Goal: Use online tool/utility: Utilize a website feature to perform a specific function

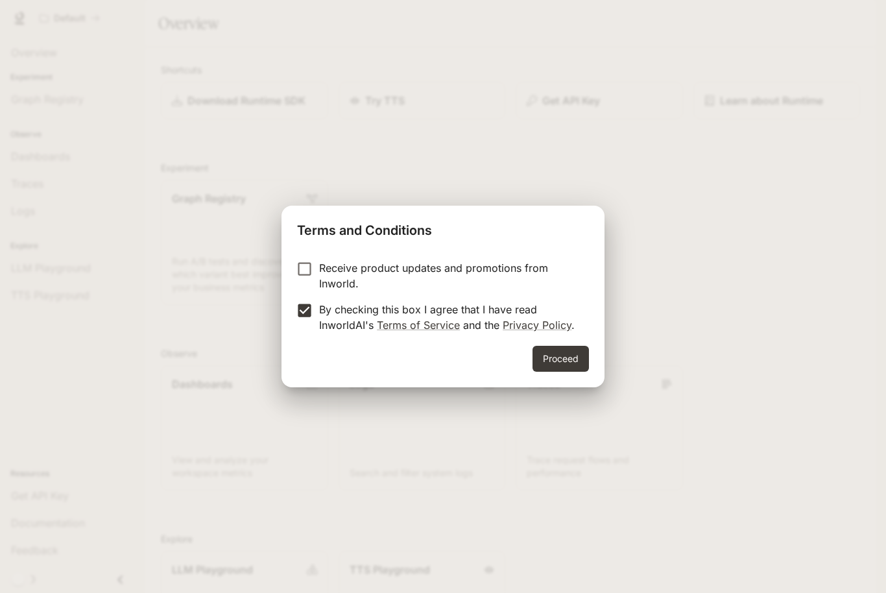
click at [541, 359] on button "Proceed" at bounding box center [561, 359] width 56 height 26
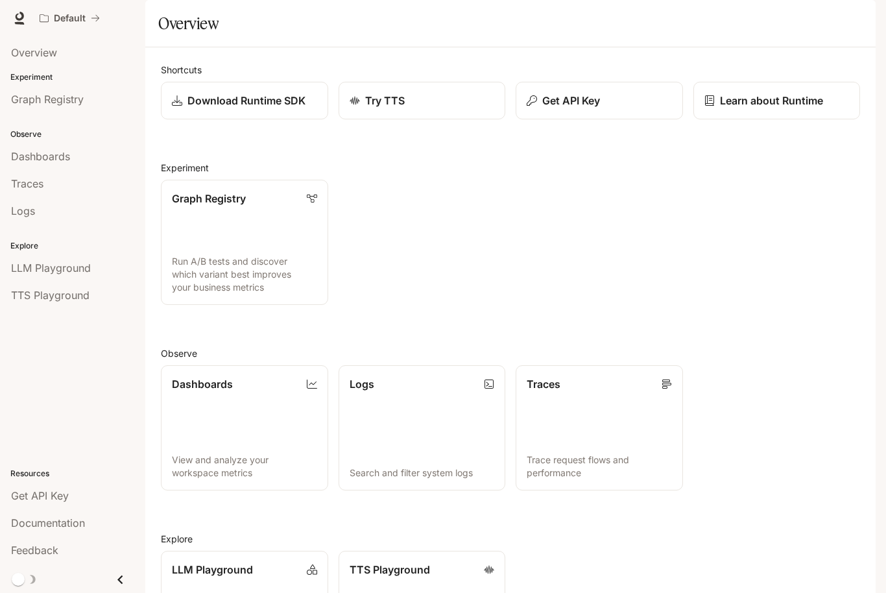
click at [853, 24] on div "button" at bounding box center [857, 18] width 18 height 18
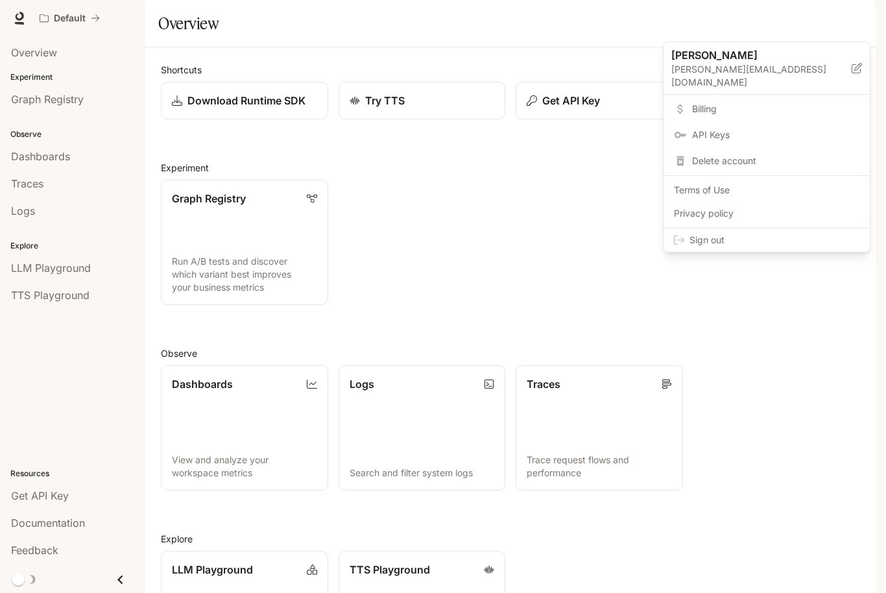
click at [641, 239] on div at bounding box center [443, 296] width 886 height 593
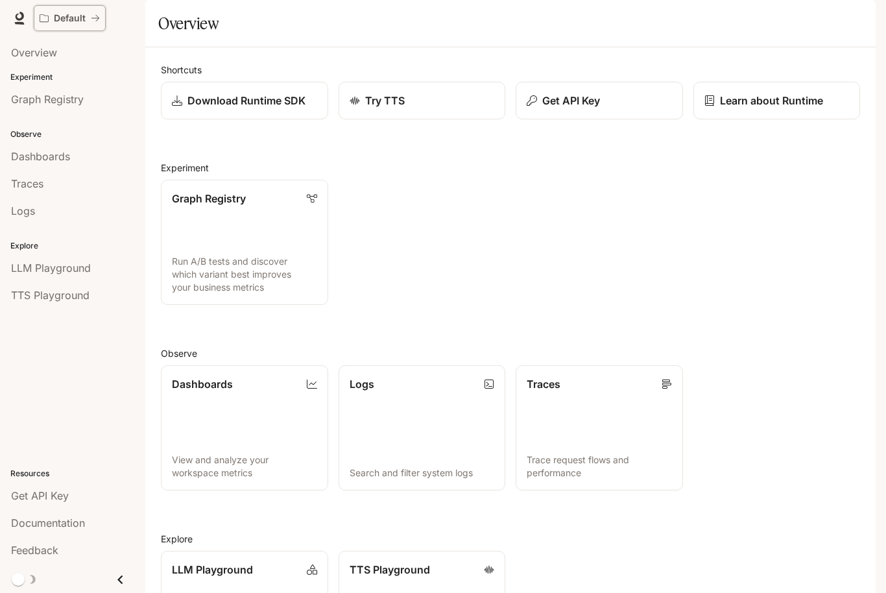
click at [86, 23] on div "Default" at bounding box center [65, 18] width 51 height 11
click at [814, 17] on span "Documentation" at bounding box center [797, 18] width 64 height 16
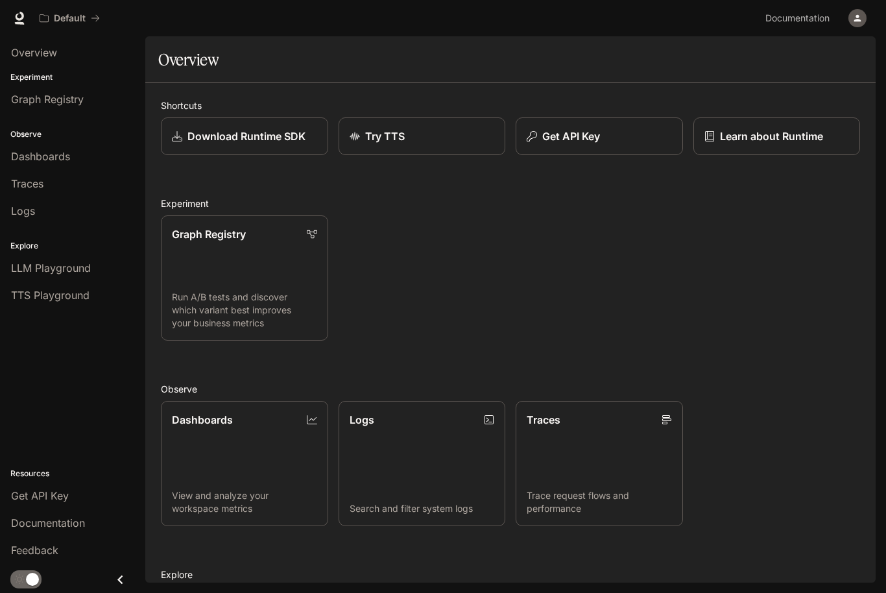
click at [862, 16] on icon "button" at bounding box center [857, 18] width 10 height 10
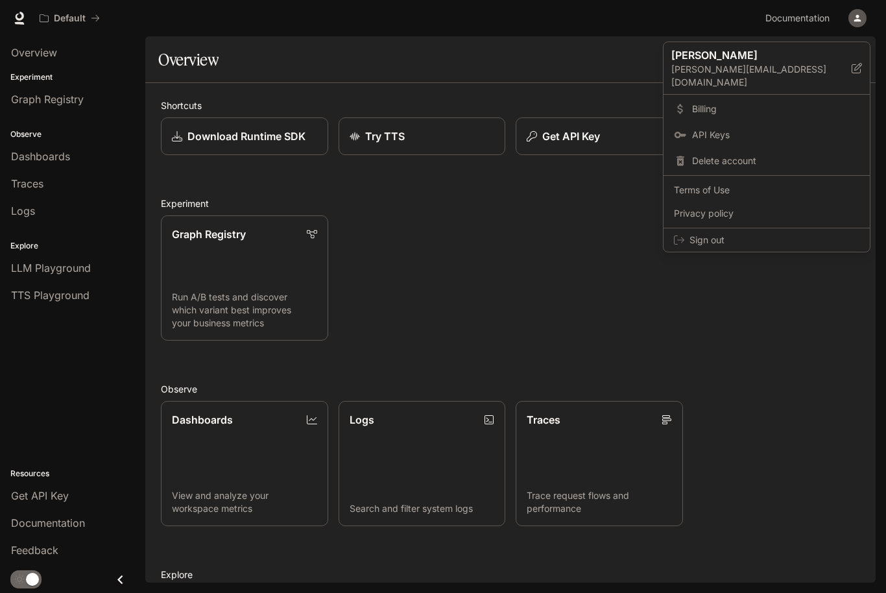
click at [764, 234] on span "Sign out" at bounding box center [775, 240] width 170 height 13
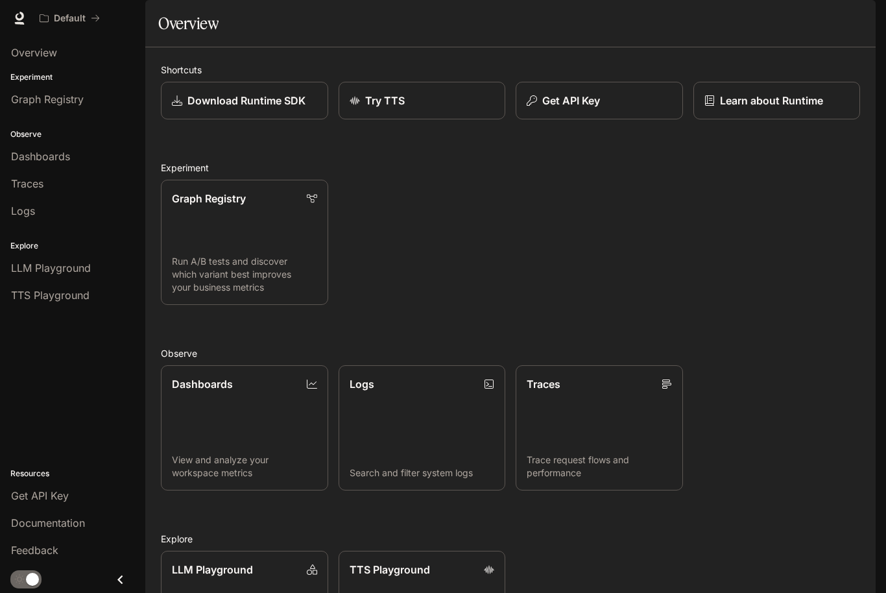
click at [846, 18] on button "button" at bounding box center [858, 18] width 26 height 26
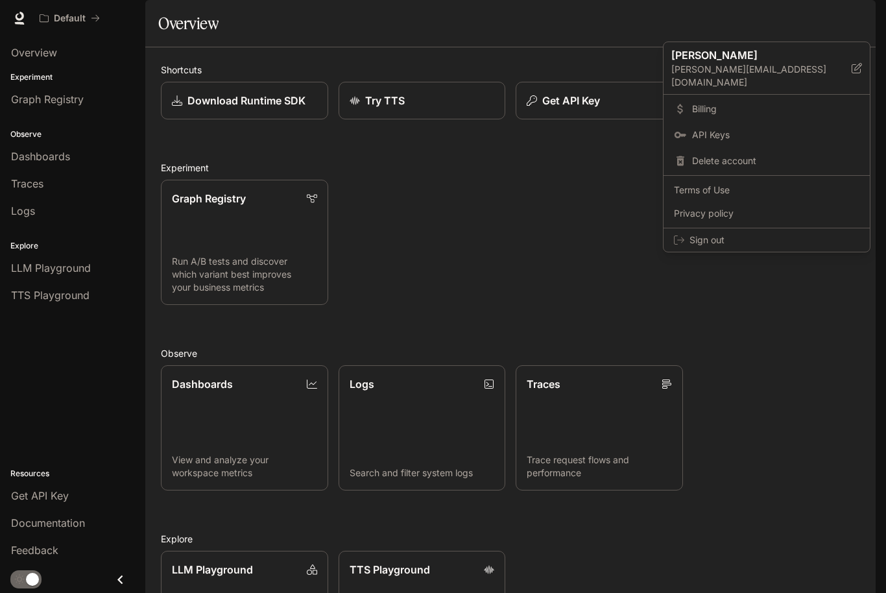
click at [707, 234] on span "Sign out" at bounding box center [775, 240] width 170 height 13
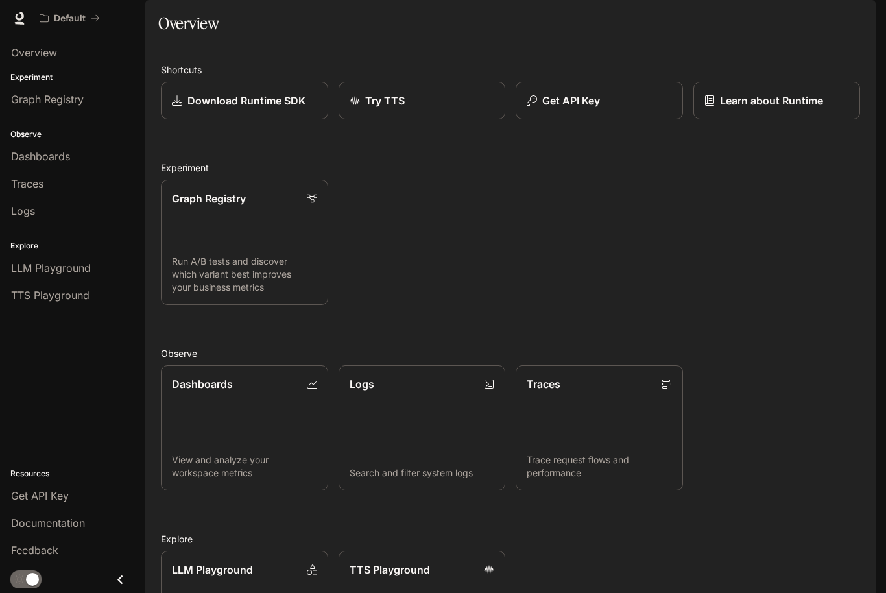
click at [24, 21] on icon at bounding box center [19, 18] width 13 height 13
click at [78, 270] on span "LLM Playground" at bounding box center [51, 268] width 80 height 16
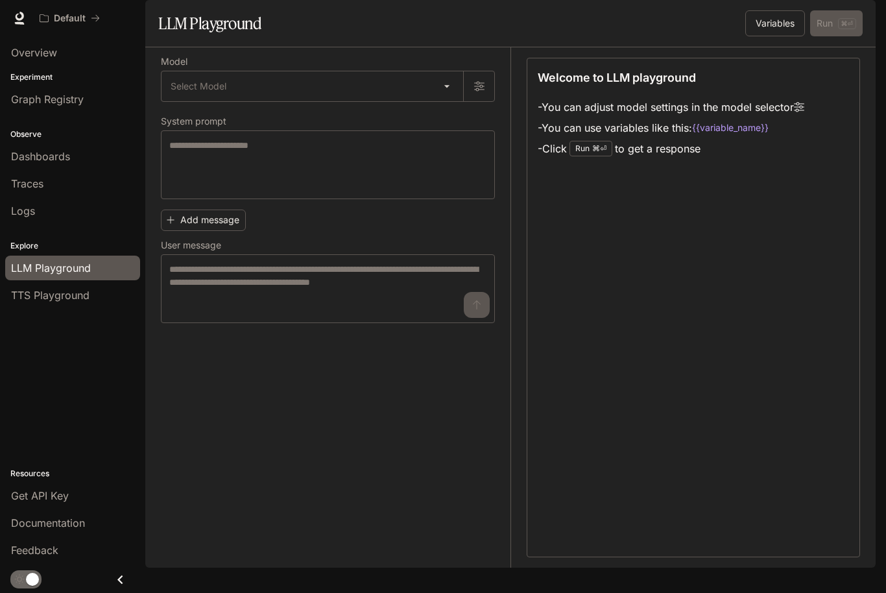
click at [450, 118] on body "Skip to main content Default Documentation Documentation Portal Overview Experi…" at bounding box center [443, 296] width 886 height 593
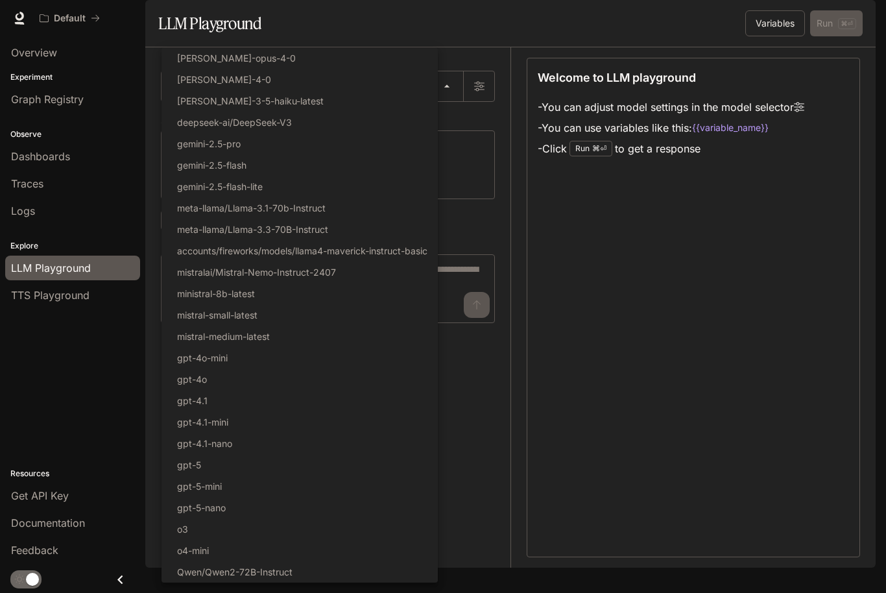
click at [71, 309] on div at bounding box center [443, 296] width 886 height 593
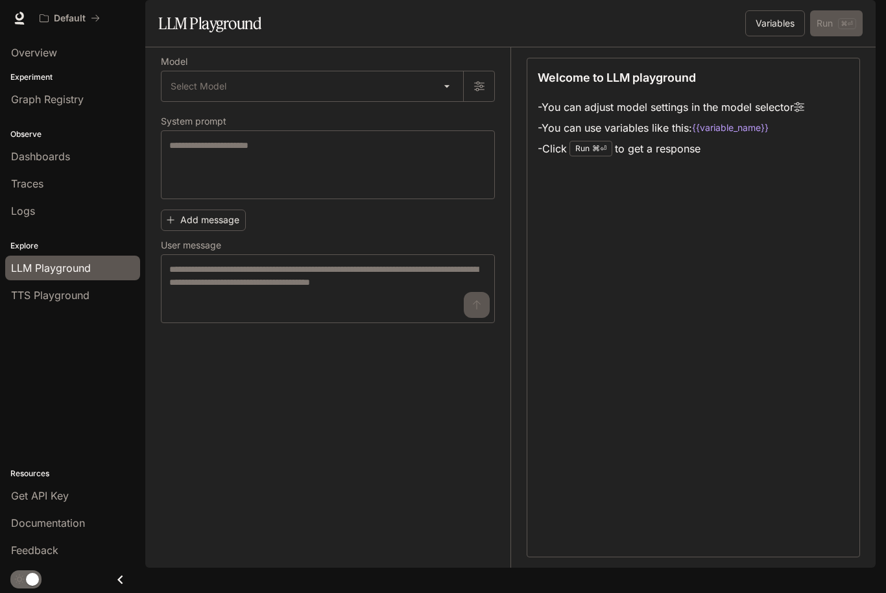
click at [82, 301] on span "TTS Playground" at bounding box center [50, 295] width 78 height 16
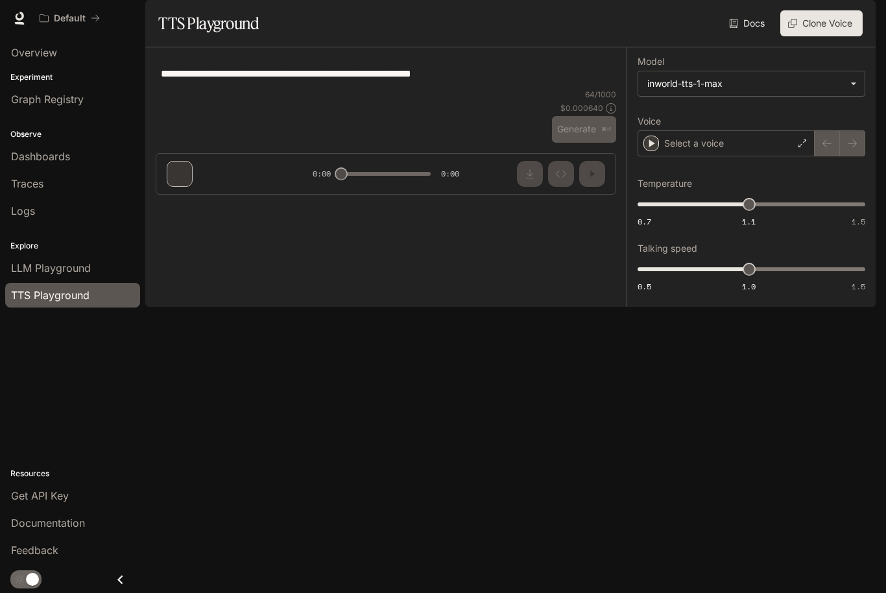
click at [86, 300] on span "TTS Playground" at bounding box center [50, 295] width 78 height 16
